Goal: Transaction & Acquisition: Purchase product/service

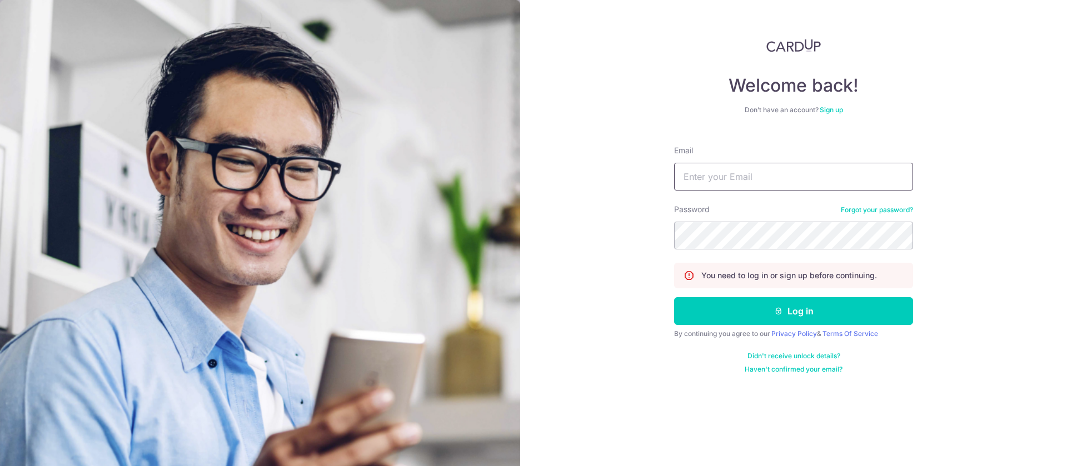
click at [792, 177] on input "Email" at bounding box center [793, 177] width 239 height 28
type input "kmjenny@simplyconnect.com.sg"
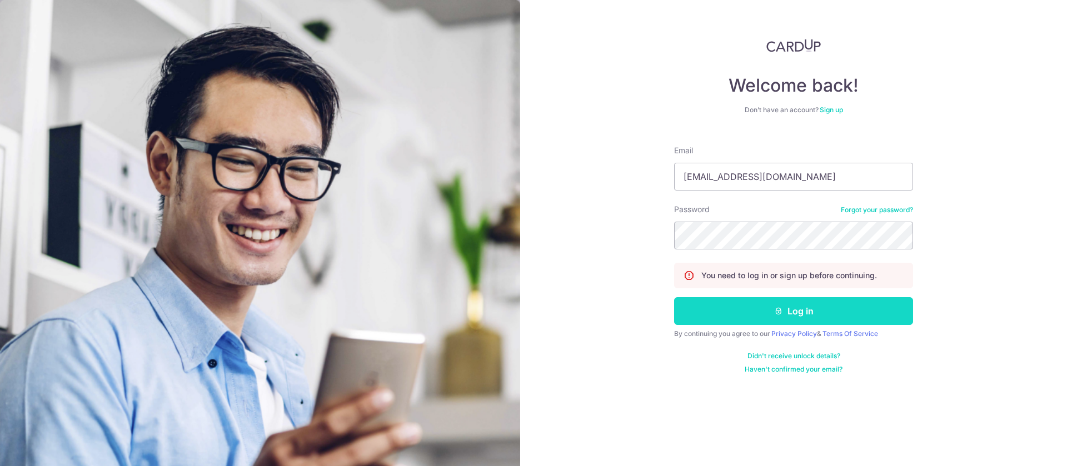
click at [796, 315] on button "Log in" at bounding box center [793, 311] width 239 height 28
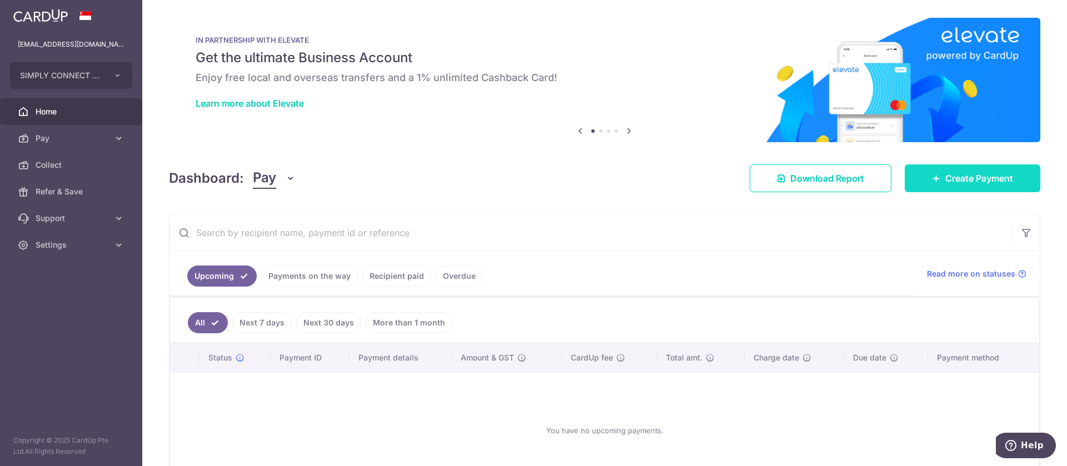
click at [958, 180] on span "Create Payment" at bounding box center [980, 178] width 68 height 13
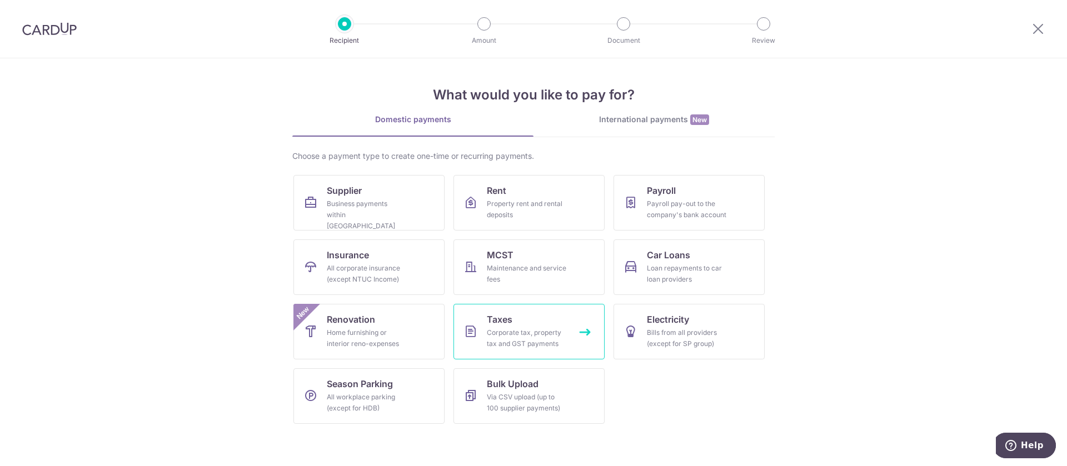
click at [539, 338] on div "Corporate tax, property tax and GST payments" at bounding box center [527, 338] width 80 height 22
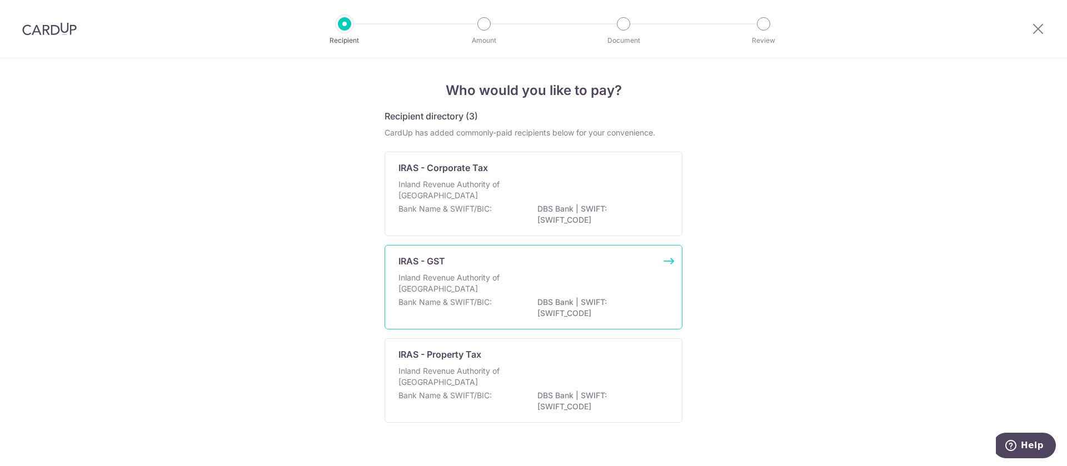
click at [549, 302] on p "DBS Bank | SWIFT: DBSSSGSGXXX" at bounding box center [600, 308] width 125 height 22
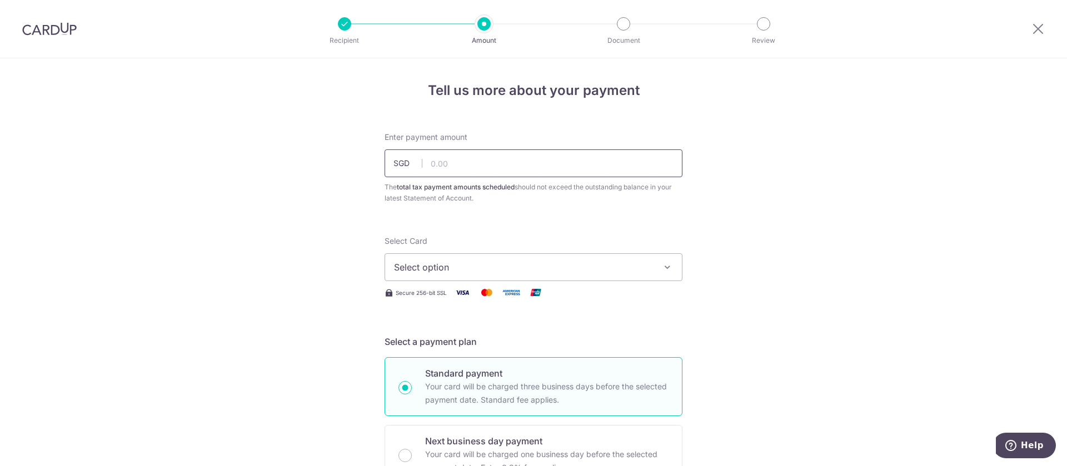
click at [545, 169] on input "text" at bounding box center [534, 164] width 298 height 28
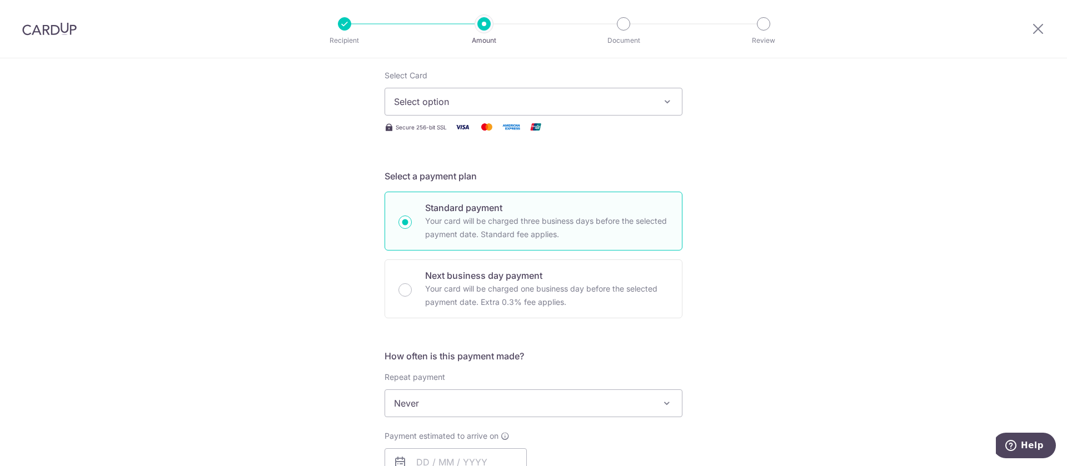
scroll to position [167, 0]
type input "100.00"
click at [575, 104] on span "Select option" at bounding box center [523, 100] width 259 height 13
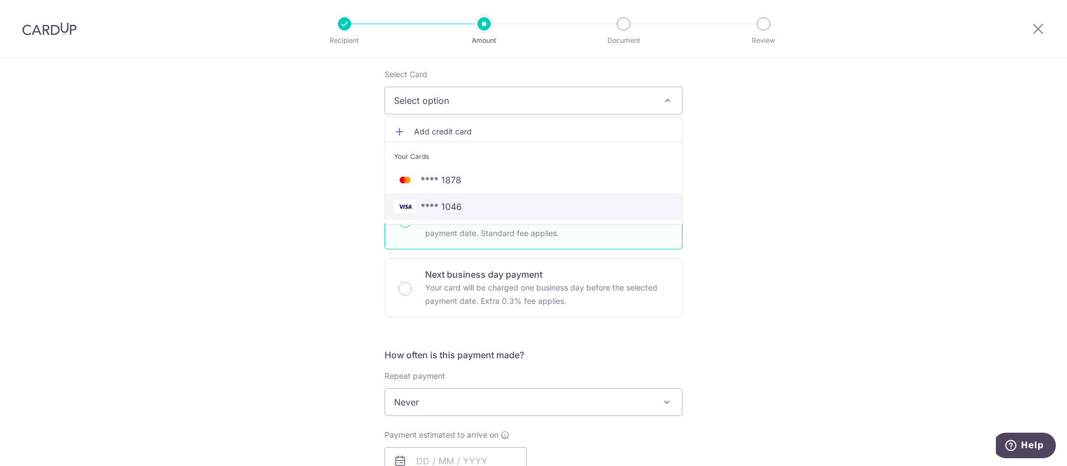
click at [464, 210] on span "**** 1046" at bounding box center [533, 206] width 279 height 13
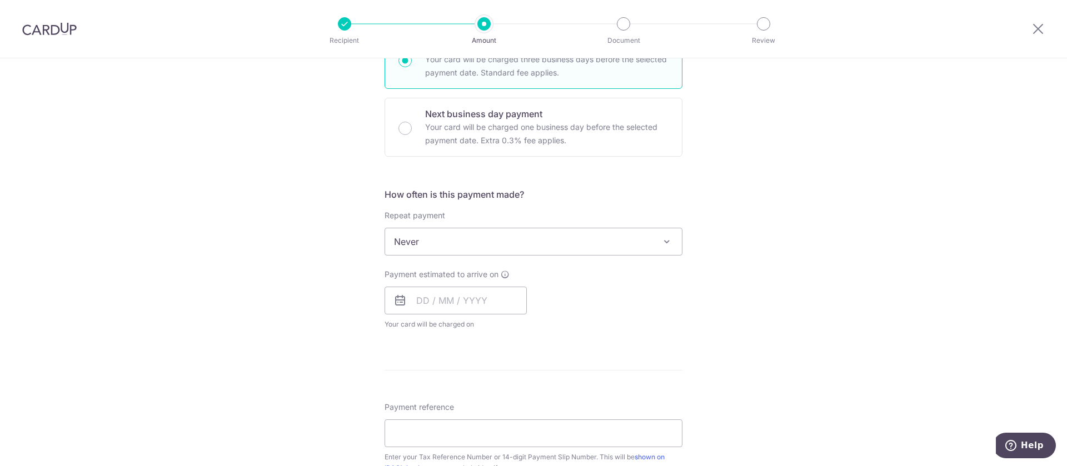
scroll to position [334, 0]
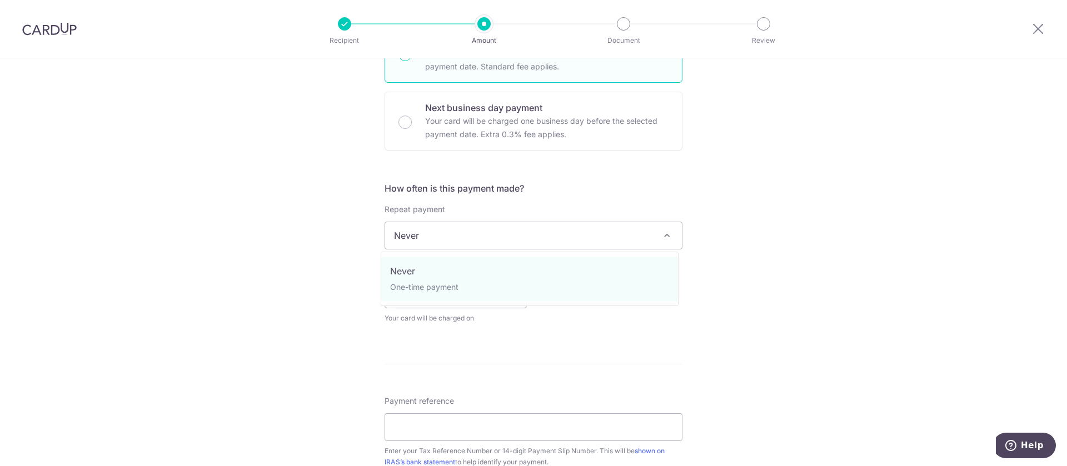
click at [523, 240] on span "Never" at bounding box center [533, 235] width 297 height 27
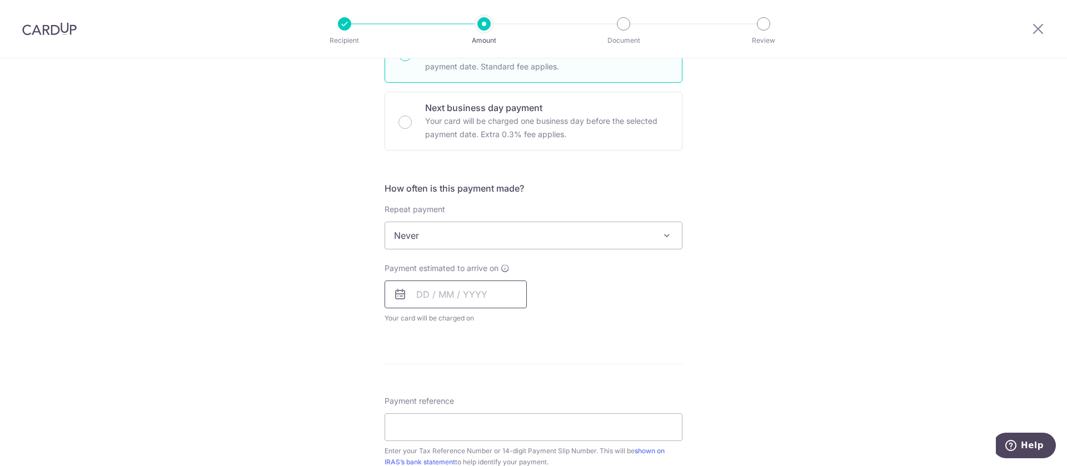
click at [492, 301] on input "text" at bounding box center [456, 295] width 142 height 28
click at [514, 418] on link "17" at bounding box center [519, 418] width 18 height 18
type input "[DATE]"
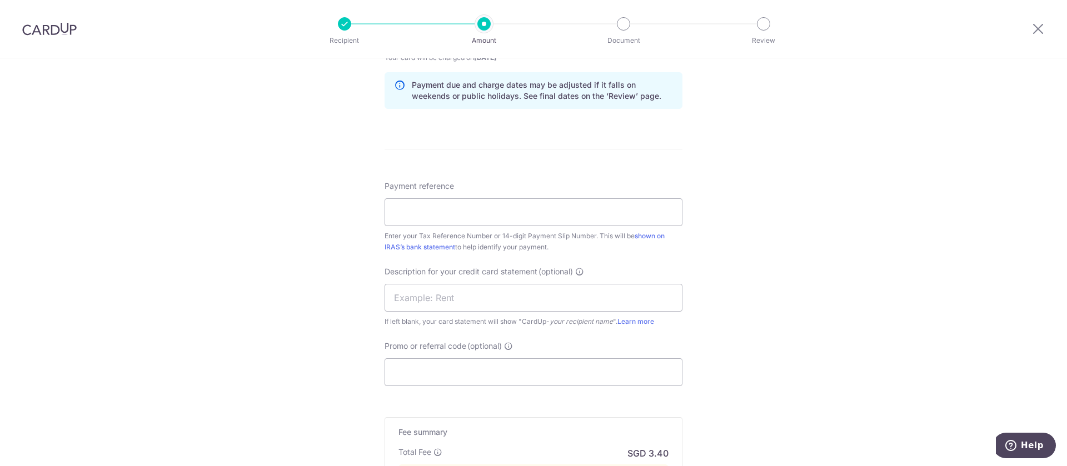
scroll to position [584, 0]
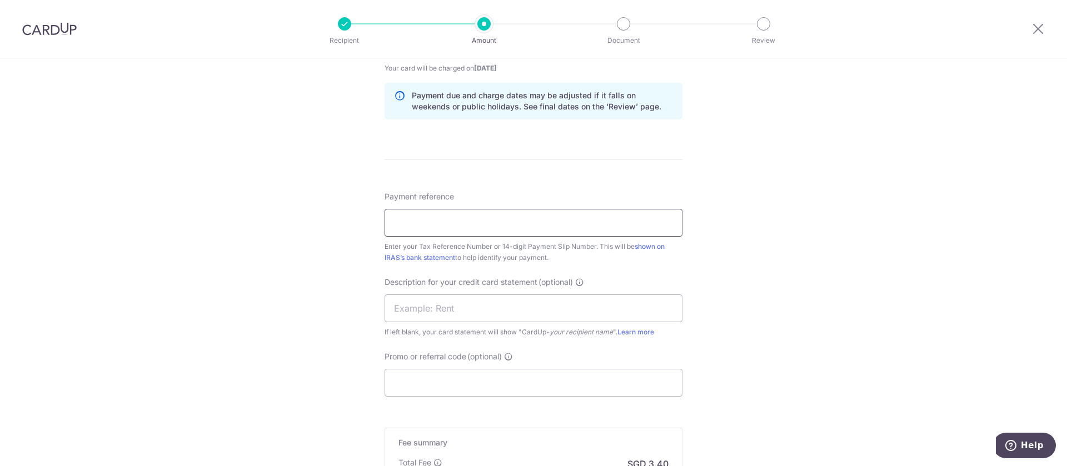
click at [566, 222] on input "Payment reference" at bounding box center [534, 223] width 298 height 28
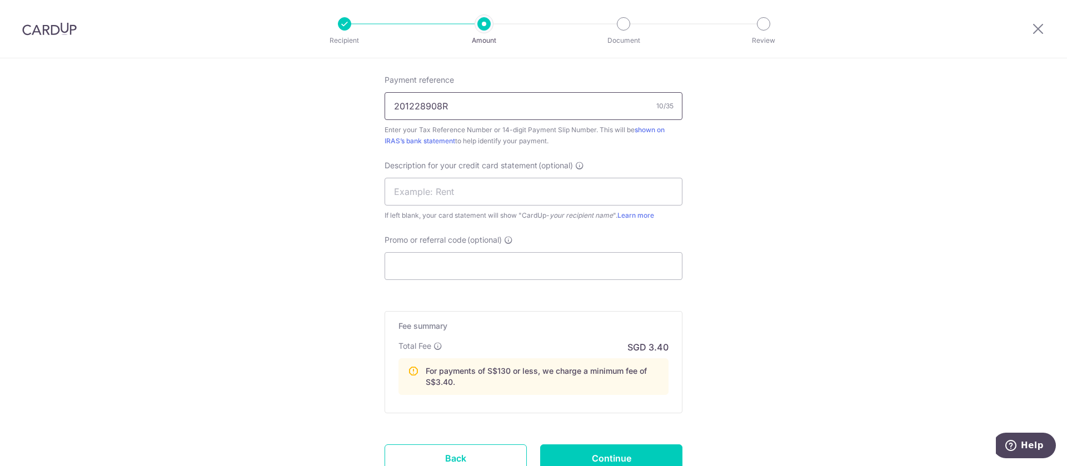
scroll to position [750, 0]
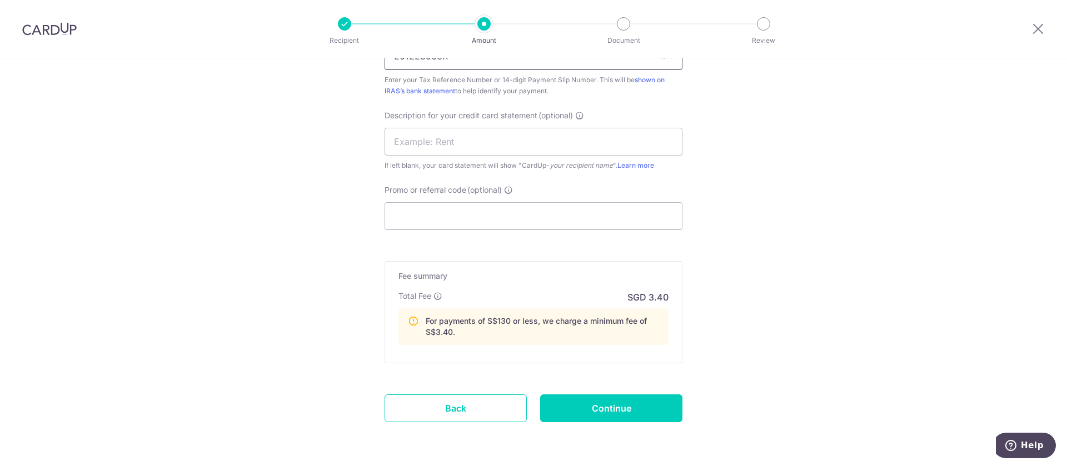
type input "201228908R"
click at [566, 222] on input "Promo or referral code (optional)" at bounding box center [534, 216] width 298 height 28
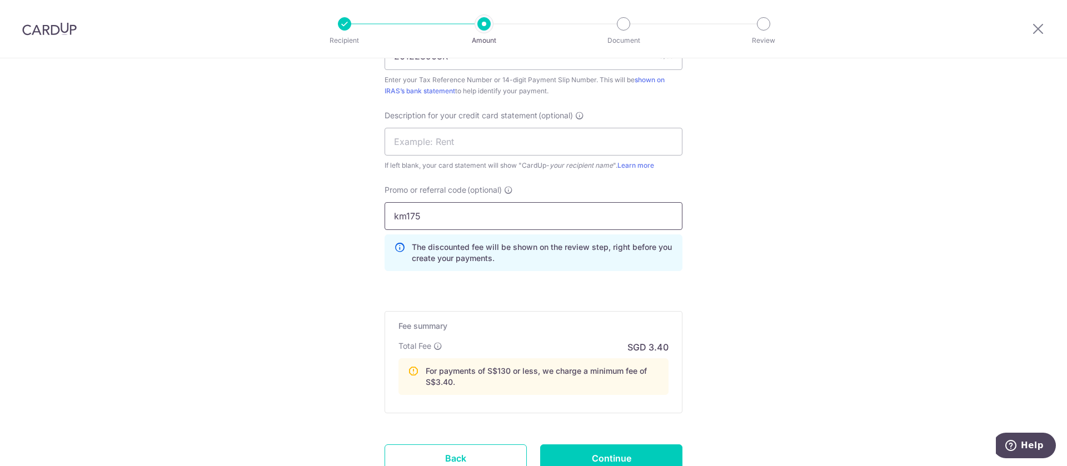
type input "km175"
drag, startPoint x: 479, startPoint y: 215, endPoint x: 276, endPoint y: 223, distance: 203.1
type input "KM175"
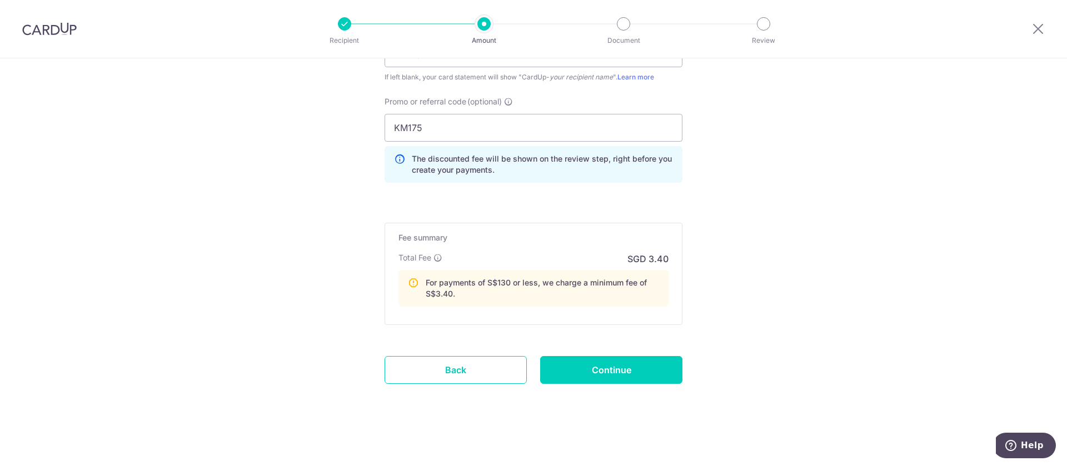
scroll to position [840, 0]
click at [598, 372] on input "Continue" at bounding box center [611, 369] width 142 height 28
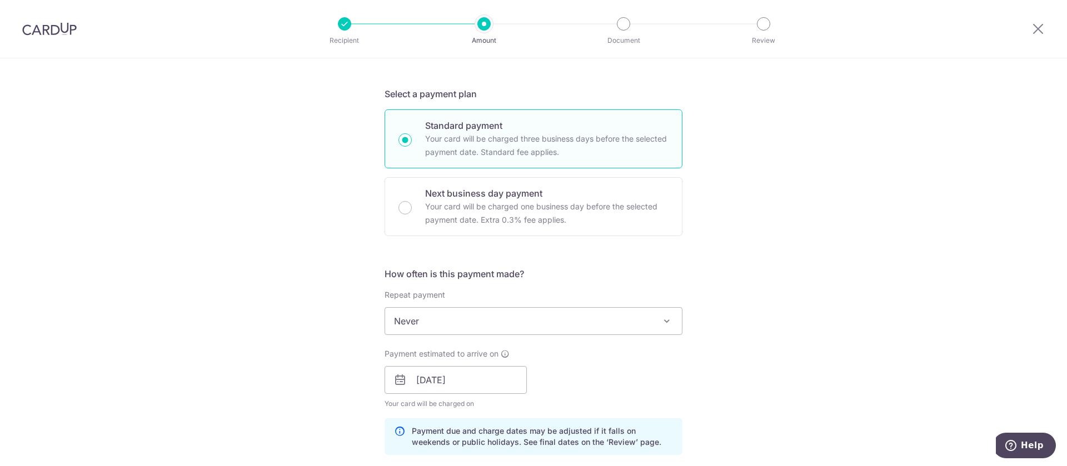
scroll to position [22, 0]
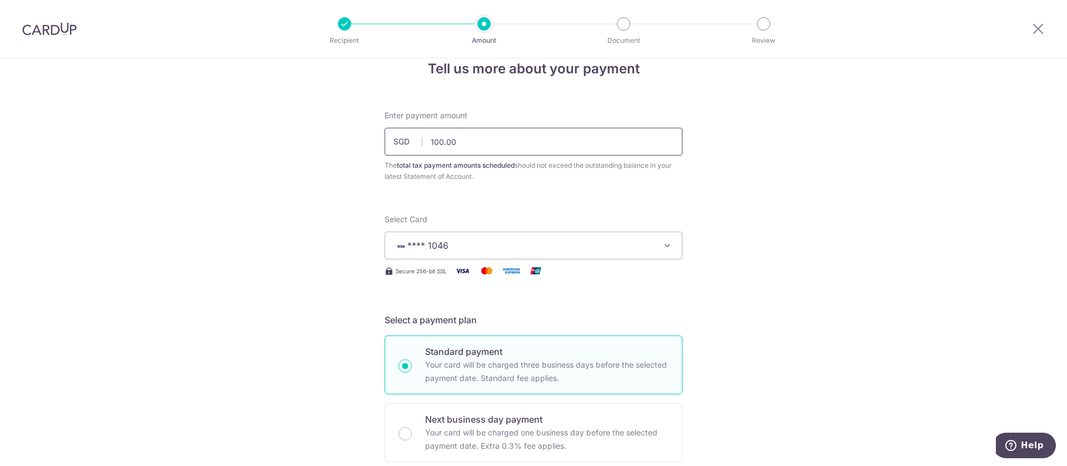
drag, startPoint x: 506, startPoint y: 143, endPoint x: 377, endPoint y: 145, distance: 129.0
click at [378, 145] on div "Enter payment amount SGD 100.00 100.00 The total tax payment amounts scheduled …" at bounding box center [533, 146] width 311 height 72
type input "50,000.00"
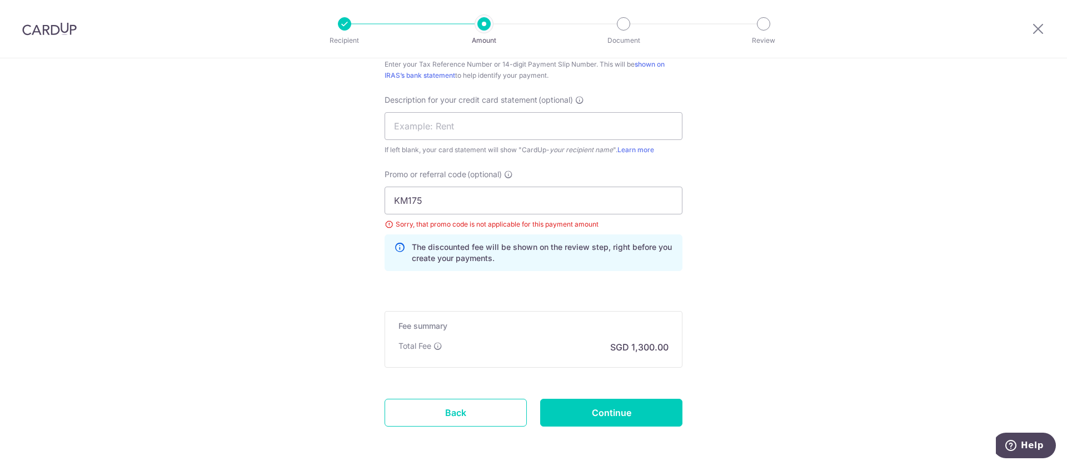
scroll to position [772, 0]
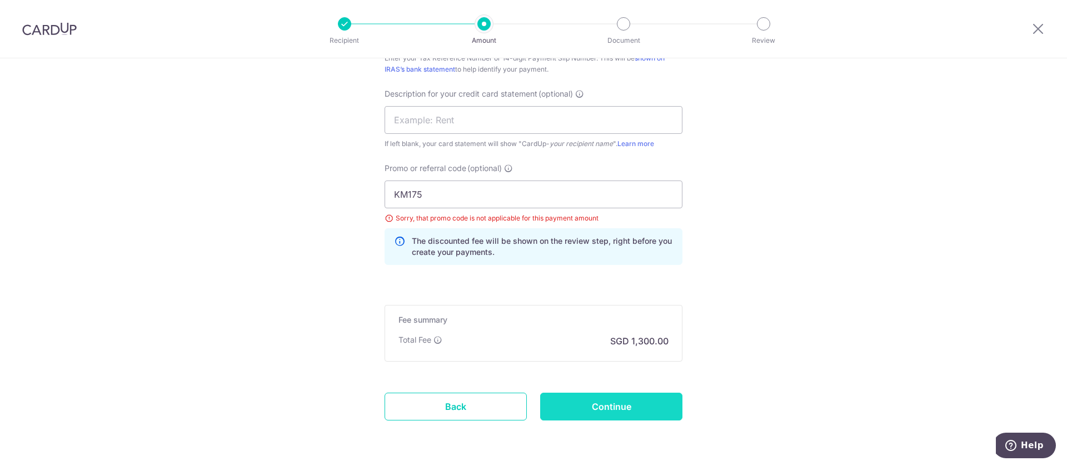
click at [595, 406] on input "Continue" at bounding box center [611, 407] width 142 height 28
